Goal: Use online tool/utility: Use online tool/utility

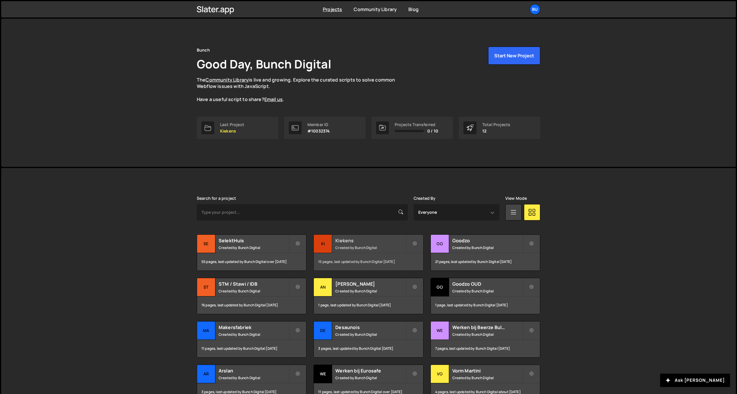
click at [367, 247] on small "Created by Bunch Digital" at bounding box center [370, 247] width 70 height 5
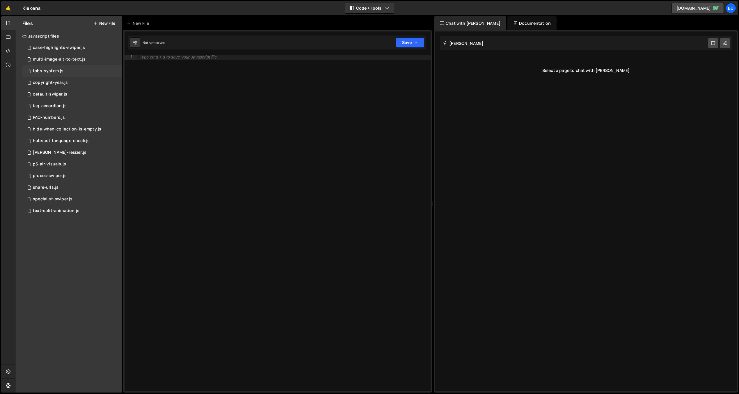
click at [76, 70] on div "1 tabs-system.js 0" at bounding box center [72, 71] width 100 height 12
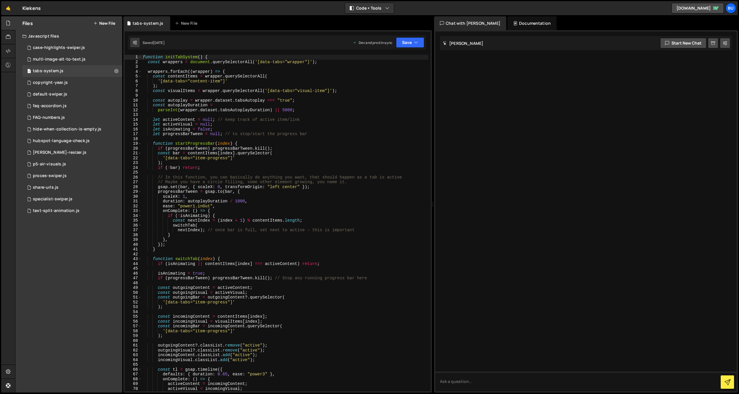
click at [226, 154] on div "function initTabSystem ( ) { const wrappers = document . querySelectorAll ( '[d…" at bounding box center [285, 228] width 287 height 346
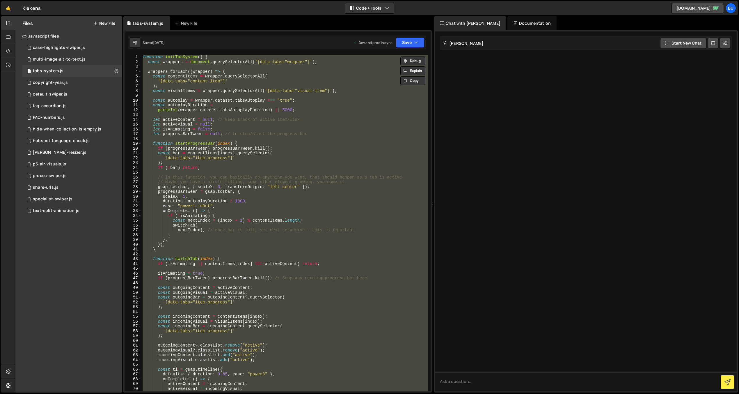
click at [271, 259] on div "function initTabSystem ( ) { const wrappers = document . querySelectorAll ( '[d…" at bounding box center [285, 228] width 287 height 346
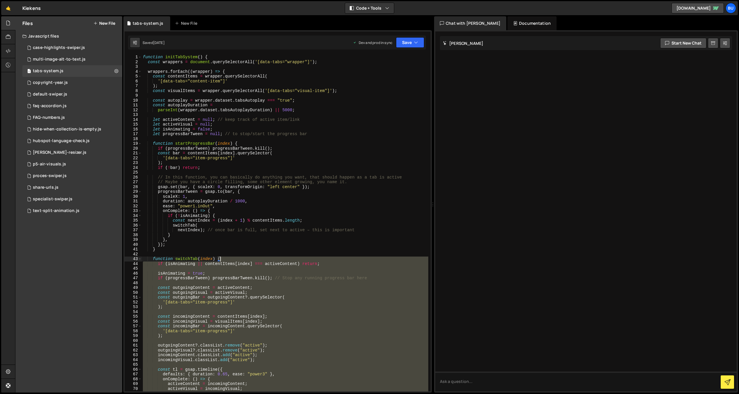
click at [291, 244] on div "function initTabSystem ( ) { const wrappers = document . querySelectorAll ( '[d…" at bounding box center [285, 228] width 287 height 346
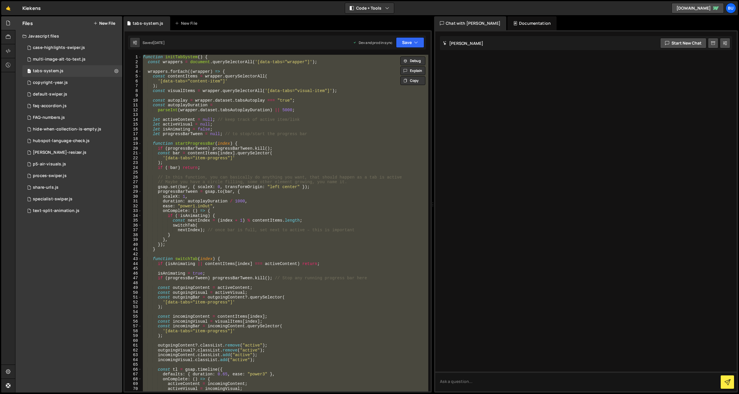
click at [253, 249] on div "function initTabSystem ( ) { const wrappers = document . querySelectorAll ( '[d…" at bounding box center [285, 223] width 287 height 336
type textarea "initTabSystem();"
paste textarea
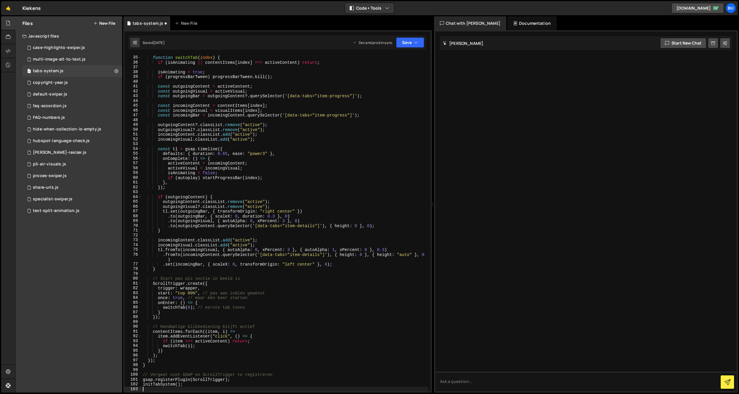
scroll to position [163, 0]
click at [420, 43] on button "Save" at bounding box center [410, 42] width 28 height 10
click at [393, 59] on div "Save to Staging S" at bounding box center [390, 57] width 61 height 6
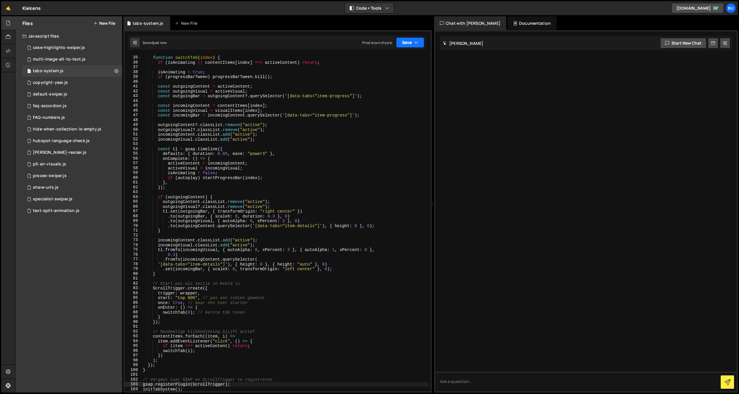
click at [417, 41] on icon "button" at bounding box center [416, 43] width 4 height 6
click at [416, 41] on icon "button" at bounding box center [416, 43] width 4 height 6
